Goal: Task Accomplishment & Management: Manage account settings

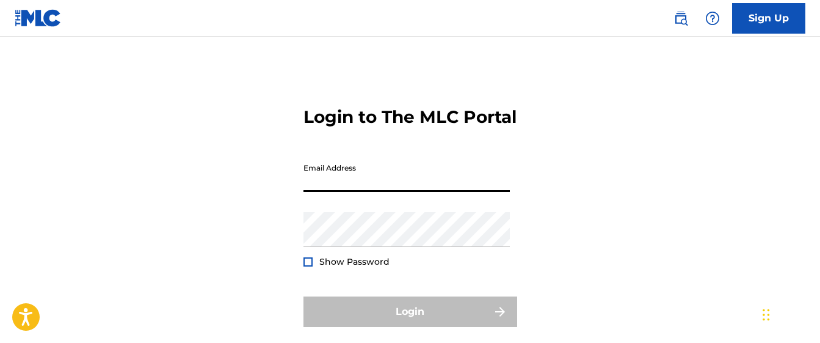
click at [461, 189] on input "Email Address" at bounding box center [407, 174] width 206 height 35
type input "[EMAIL_ADDRESS][DOMAIN_NAME]"
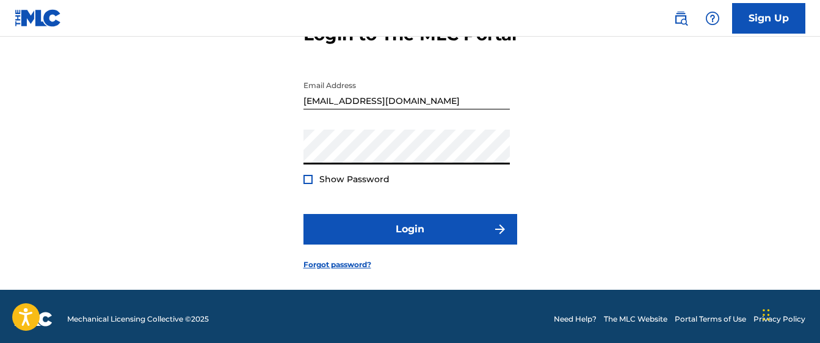
scroll to position [109, 0]
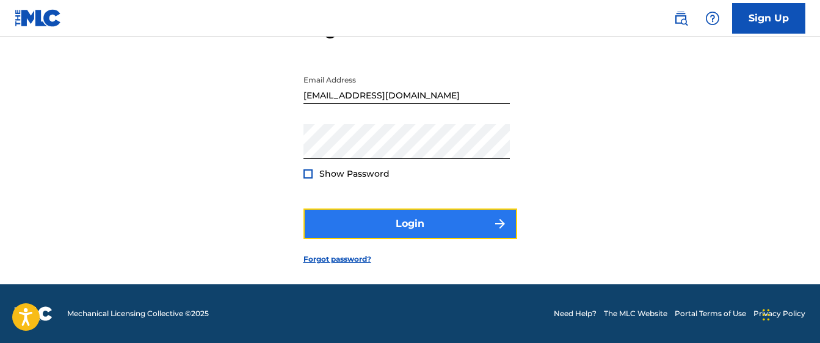
click at [363, 219] on button "Login" at bounding box center [411, 223] width 214 height 31
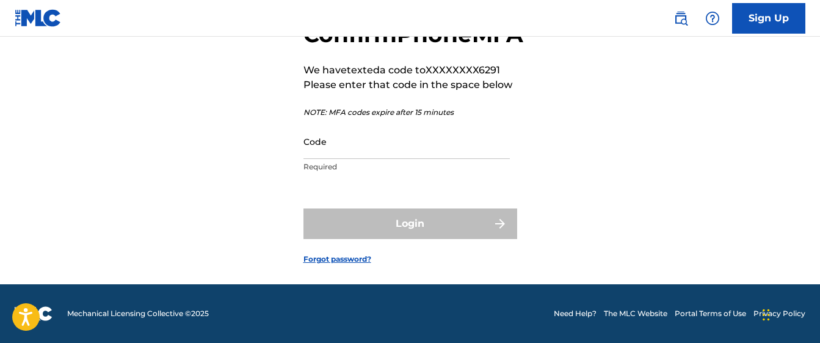
scroll to position [113, 0]
click at [353, 153] on input "Code" at bounding box center [407, 141] width 206 height 35
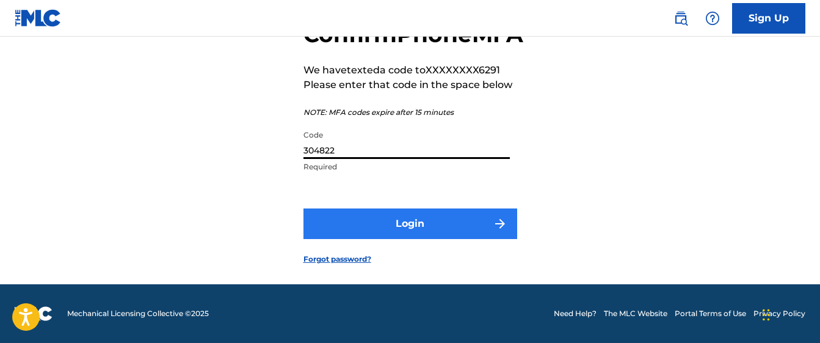
type input "304822"
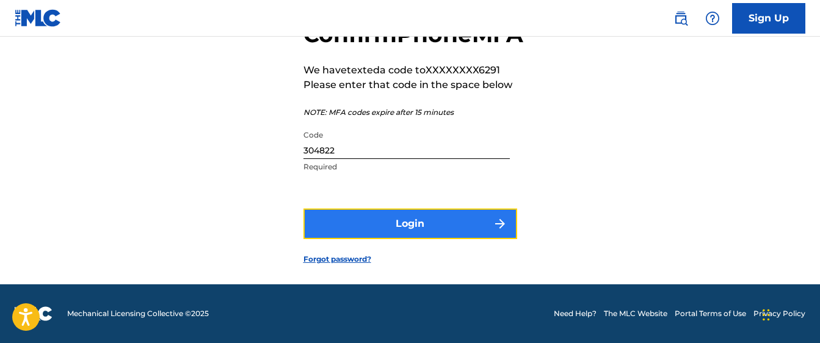
click at [392, 227] on button "Login" at bounding box center [411, 223] width 214 height 31
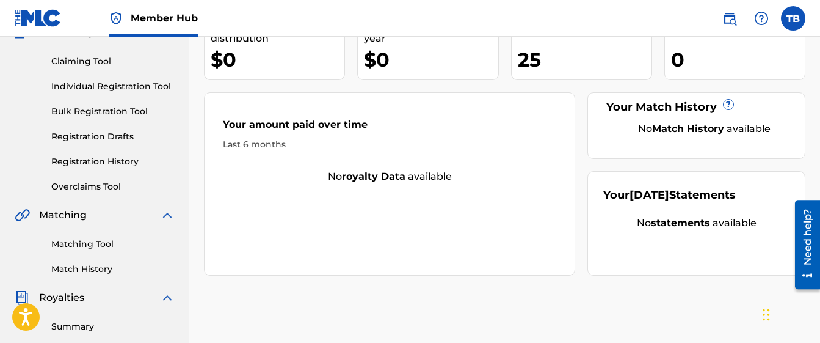
scroll to position [119, 0]
